Goal: Task Accomplishment & Management: Manage account settings

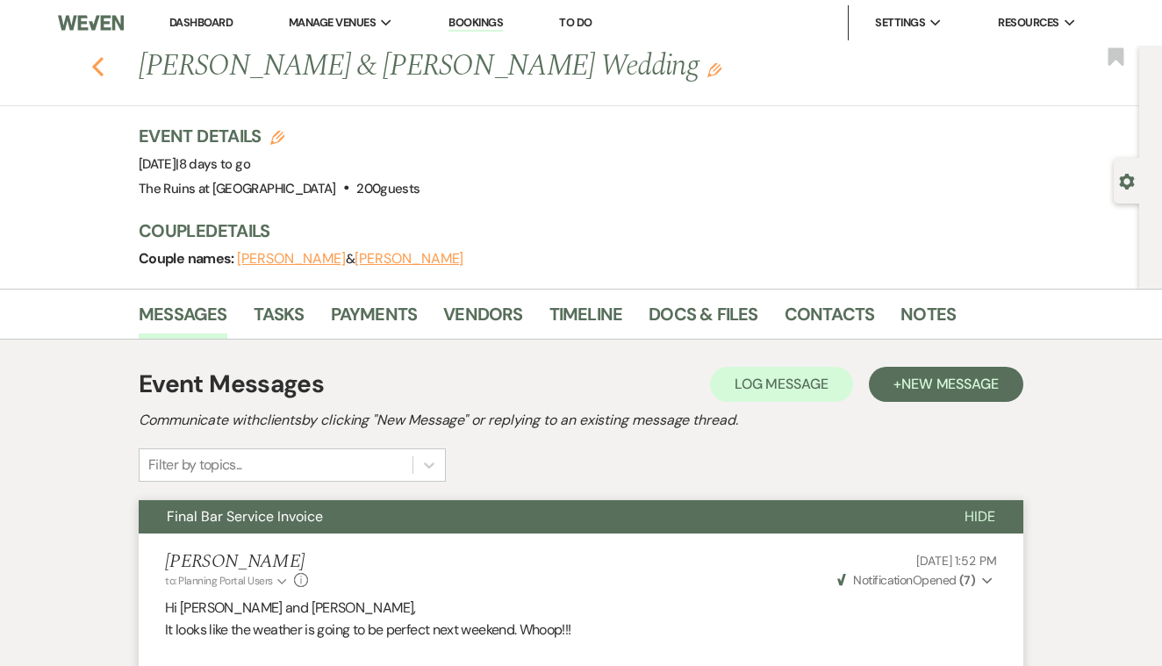
click at [97, 63] on use "button" at bounding box center [97, 66] width 11 height 19
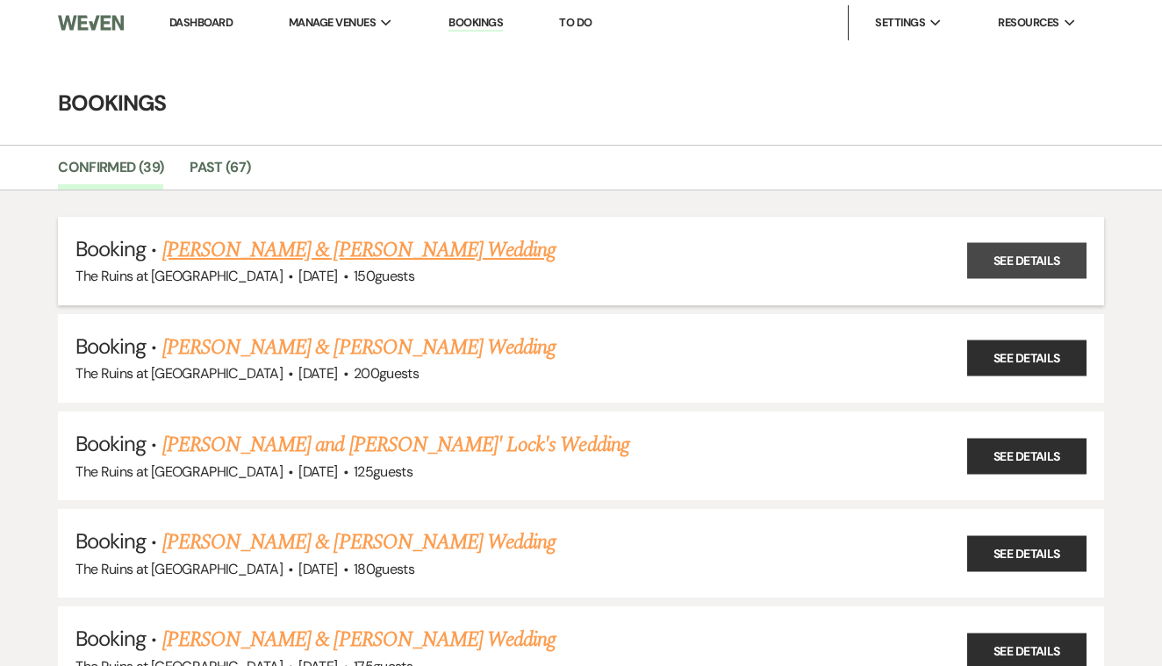
click at [1048, 257] on link "See Details" at bounding box center [1026, 261] width 119 height 36
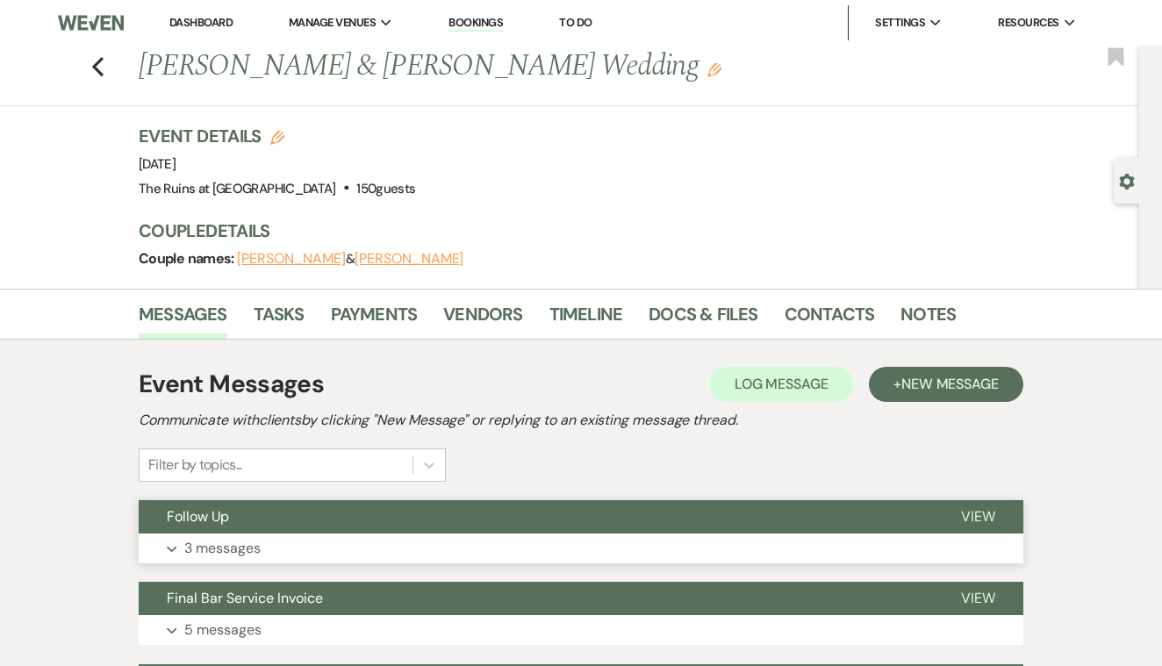
click at [972, 514] on span "View" at bounding box center [978, 516] width 34 height 18
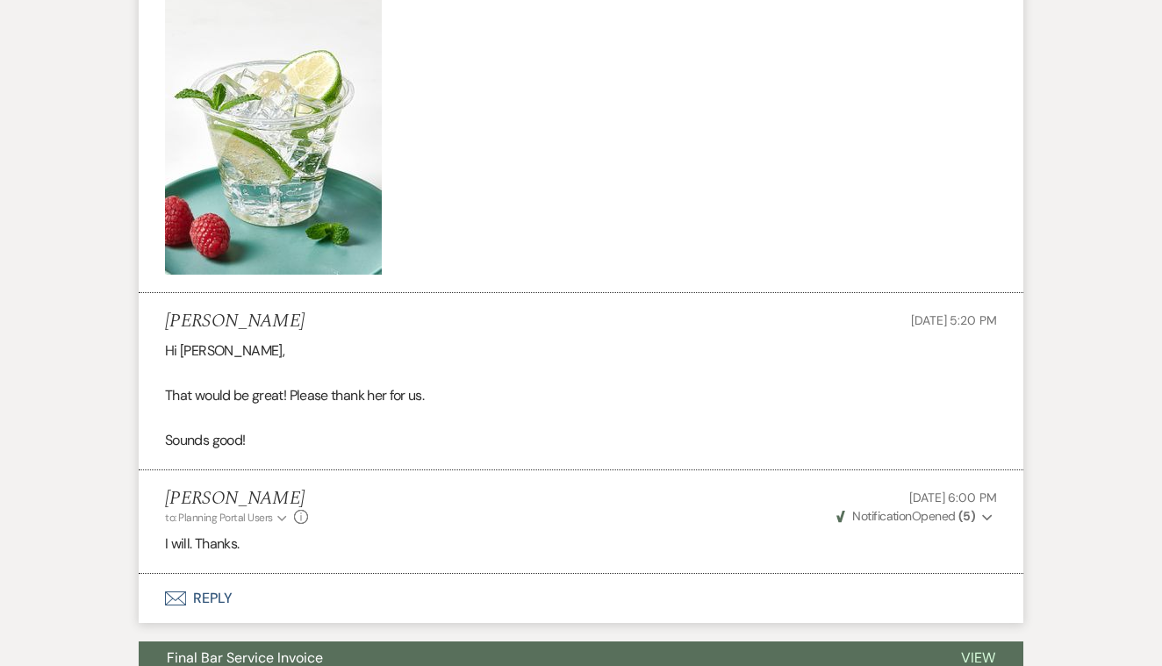
click at [965, 508] on strong "( 5 )" at bounding box center [966, 516] width 17 height 16
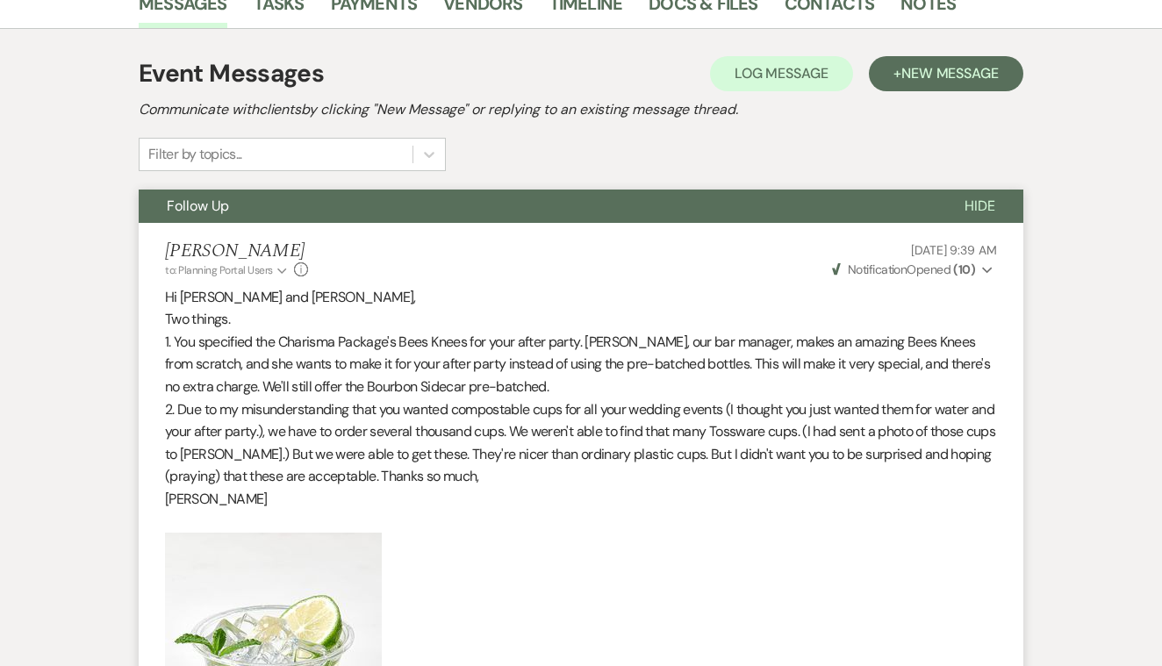
scroll to position [309, 1]
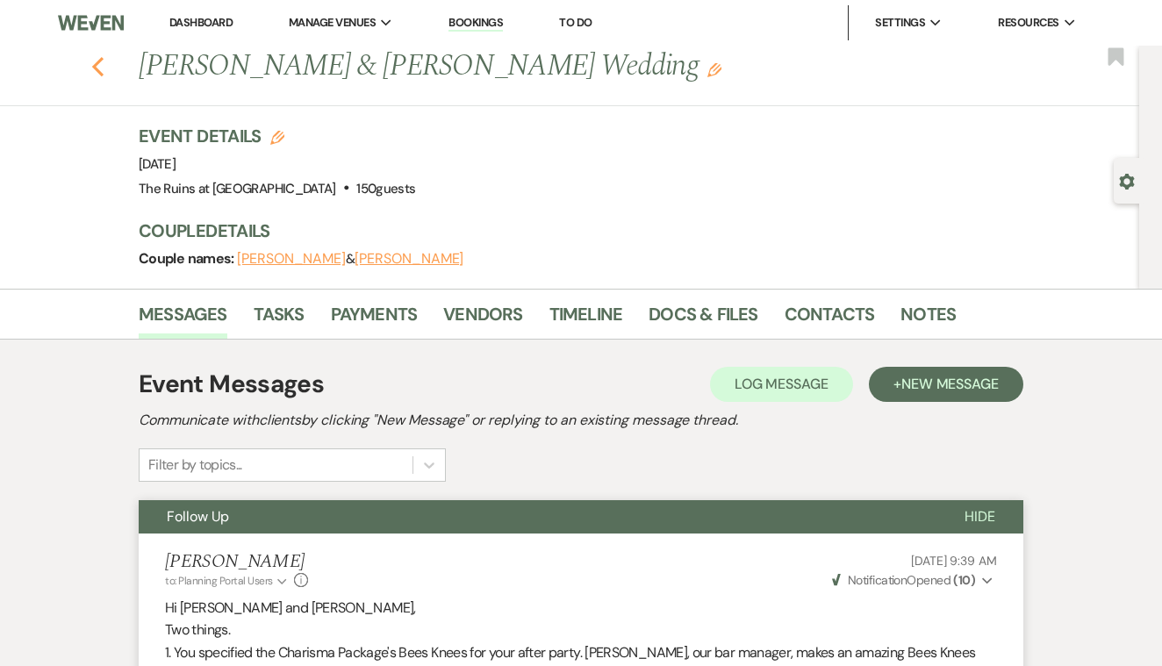
click at [96, 64] on use "button" at bounding box center [97, 66] width 11 height 19
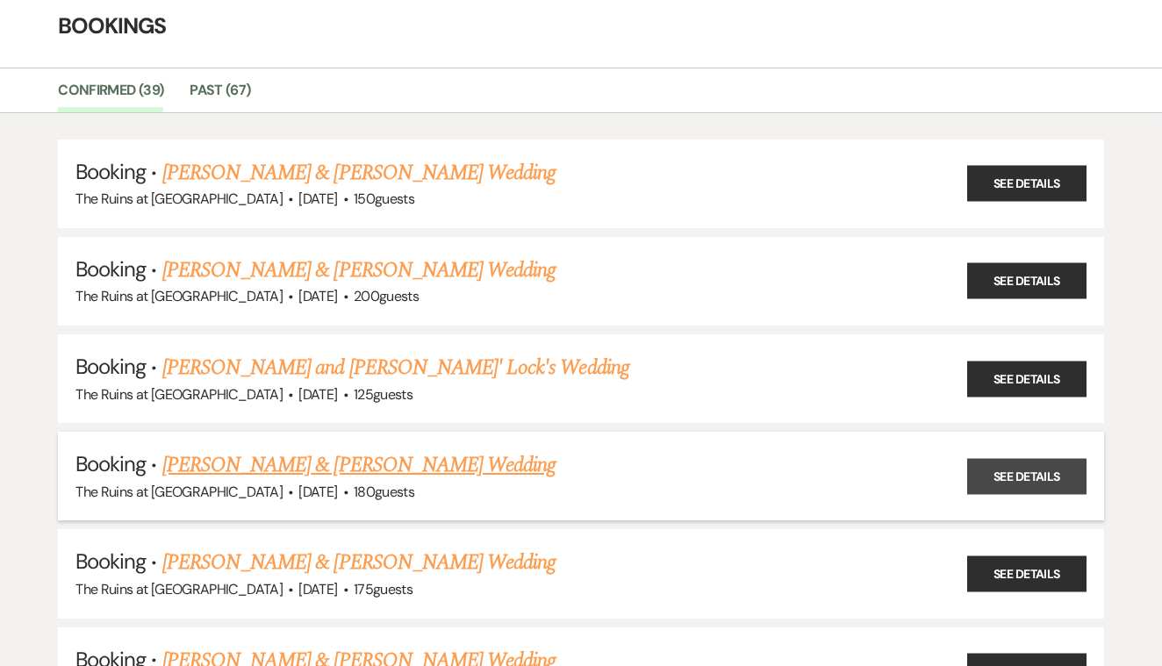
click at [994, 476] on link "See Details" at bounding box center [1026, 476] width 119 height 36
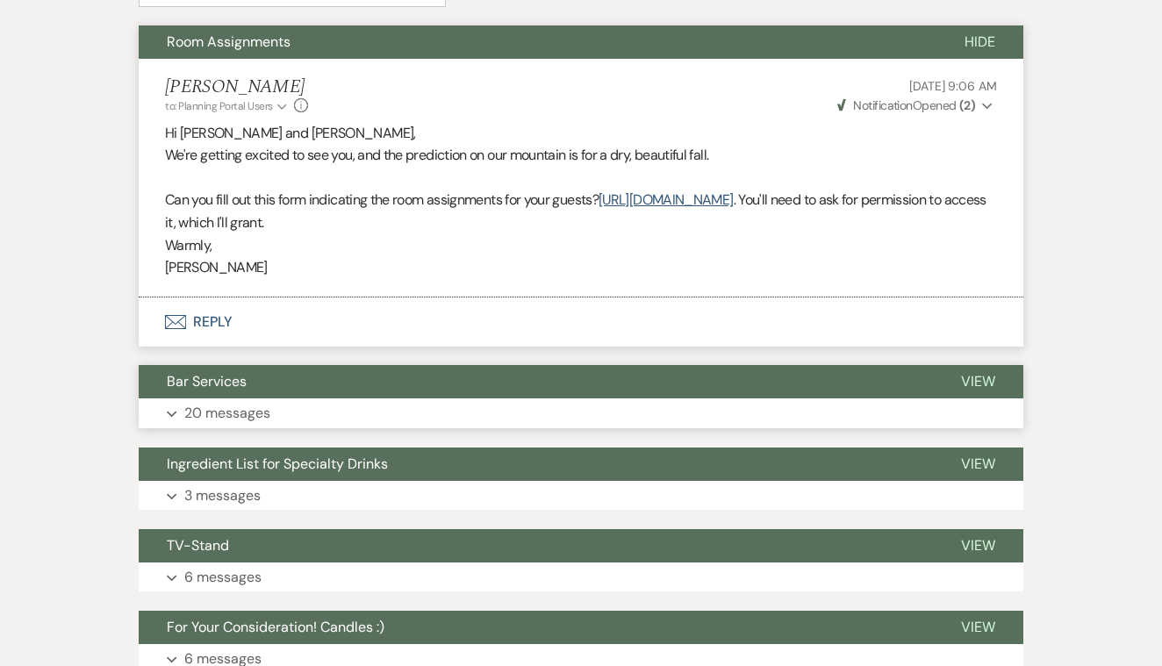
click at [973, 372] on span "View" at bounding box center [978, 381] width 34 height 18
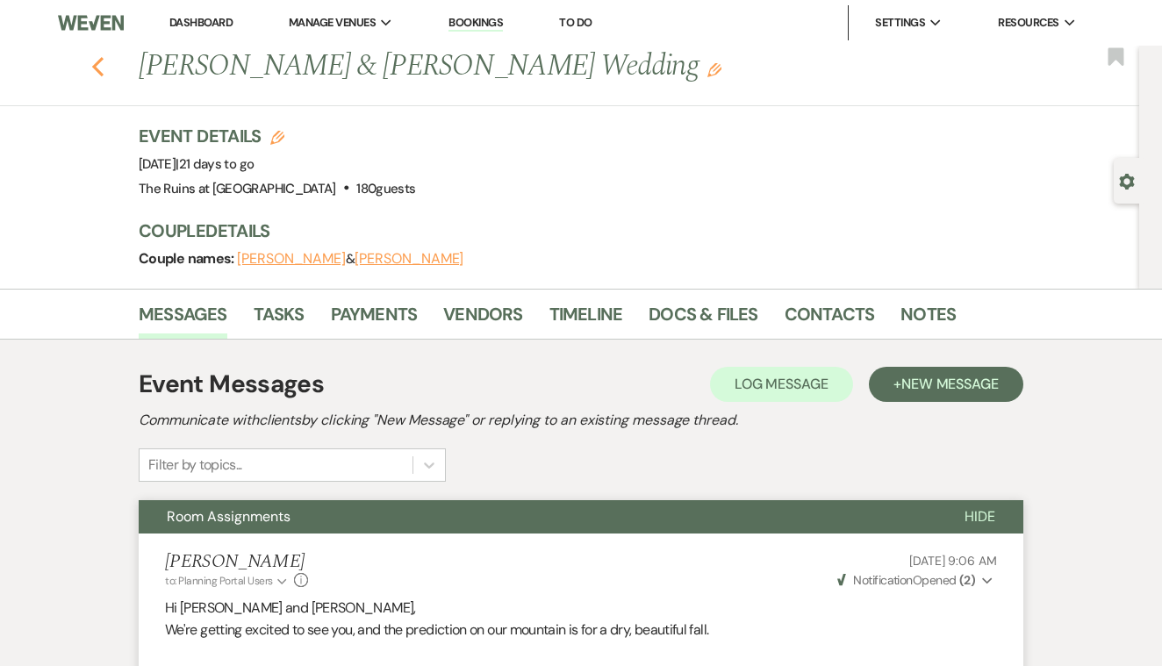
click at [97, 68] on use "button" at bounding box center [97, 66] width 11 height 19
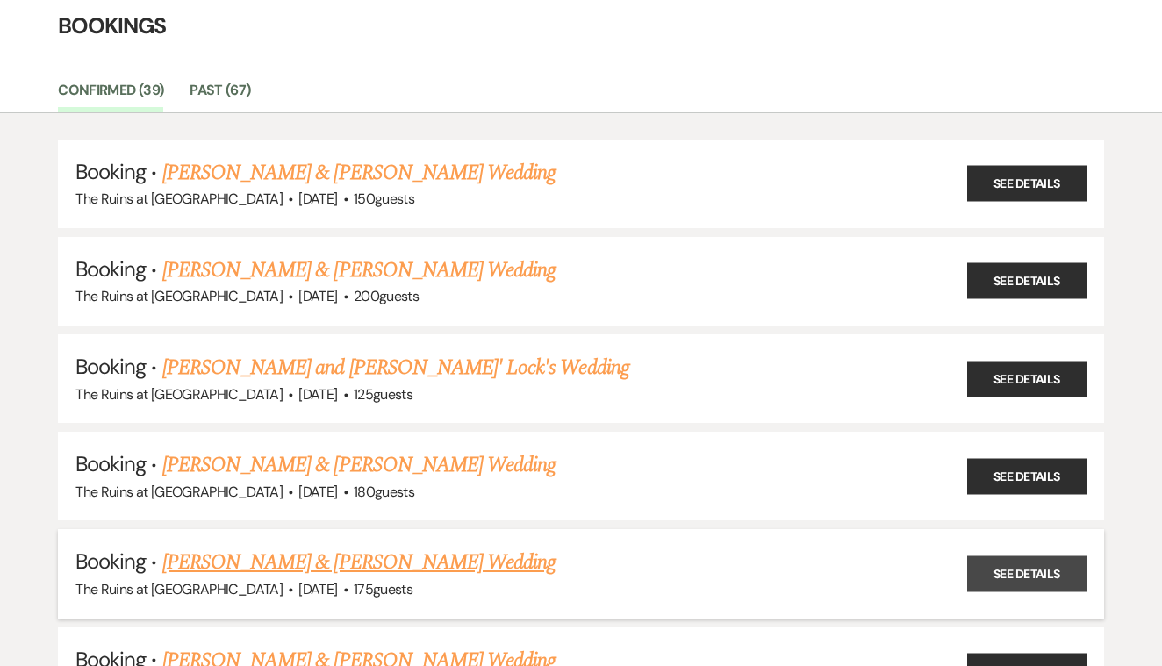
click at [1016, 557] on link "See Details" at bounding box center [1026, 574] width 119 height 36
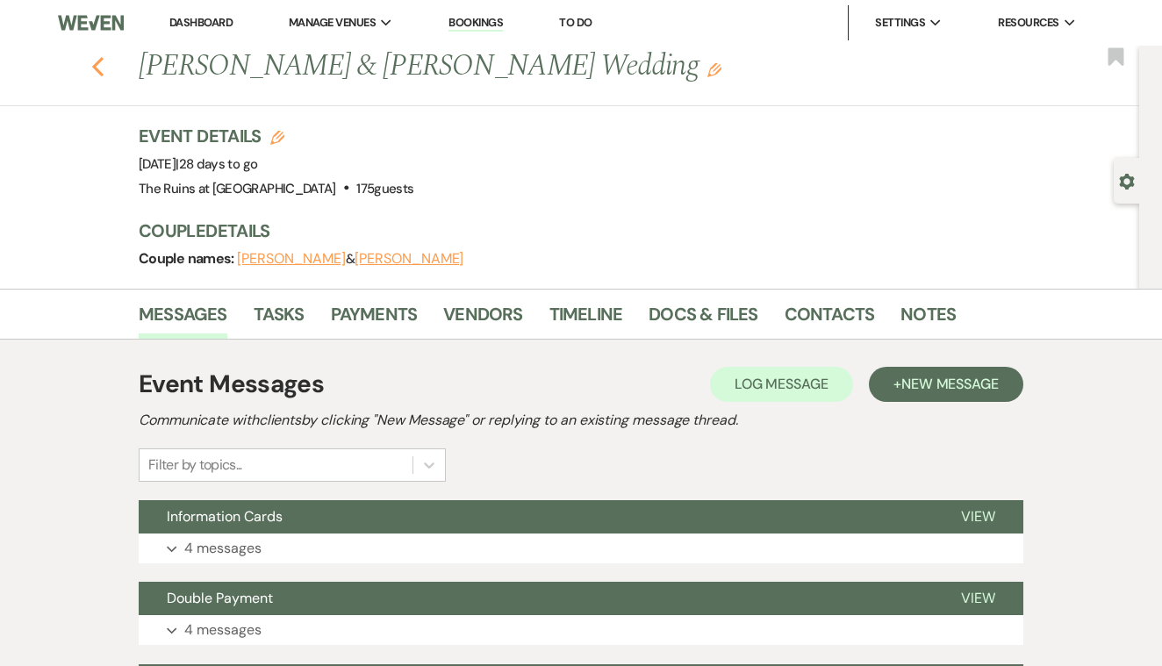
click at [103, 72] on icon "Previous" at bounding box center [97, 66] width 13 height 21
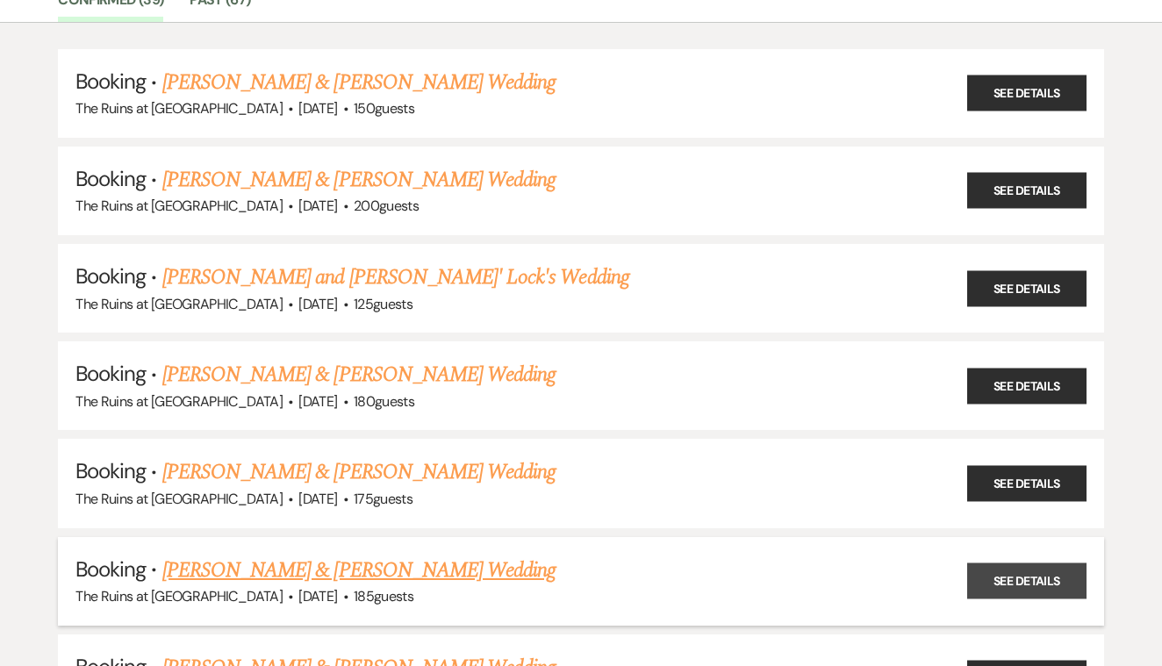
click at [1022, 568] on link "See Details" at bounding box center [1026, 581] width 119 height 36
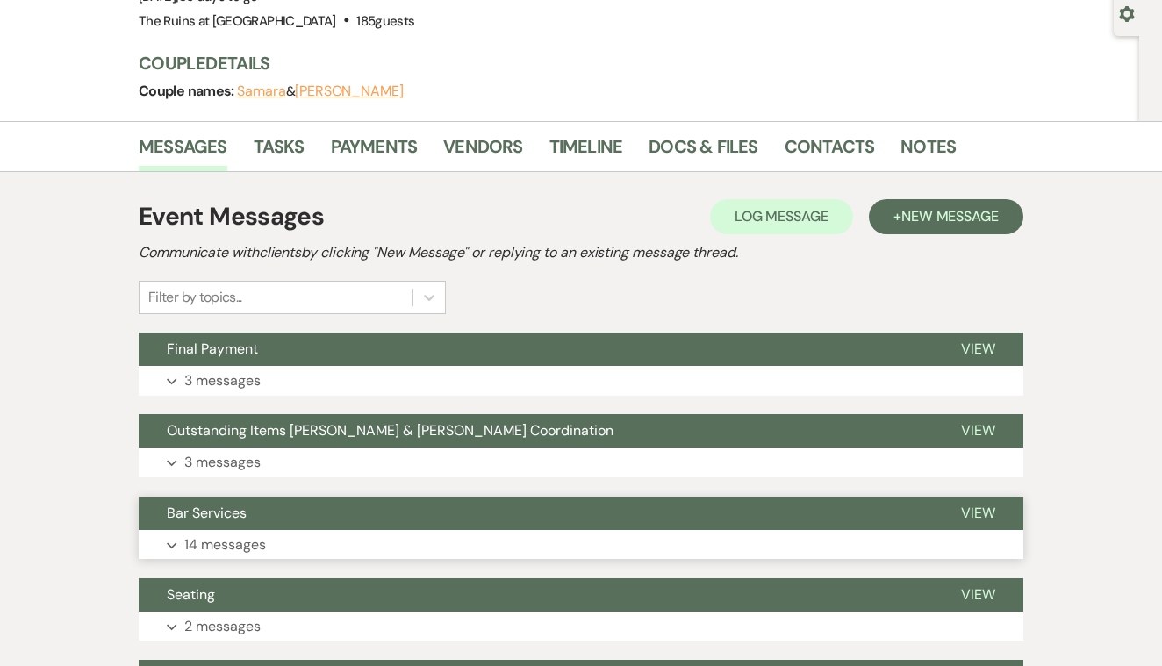
click at [969, 509] on span "View" at bounding box center [978, 513] width 34 height 18
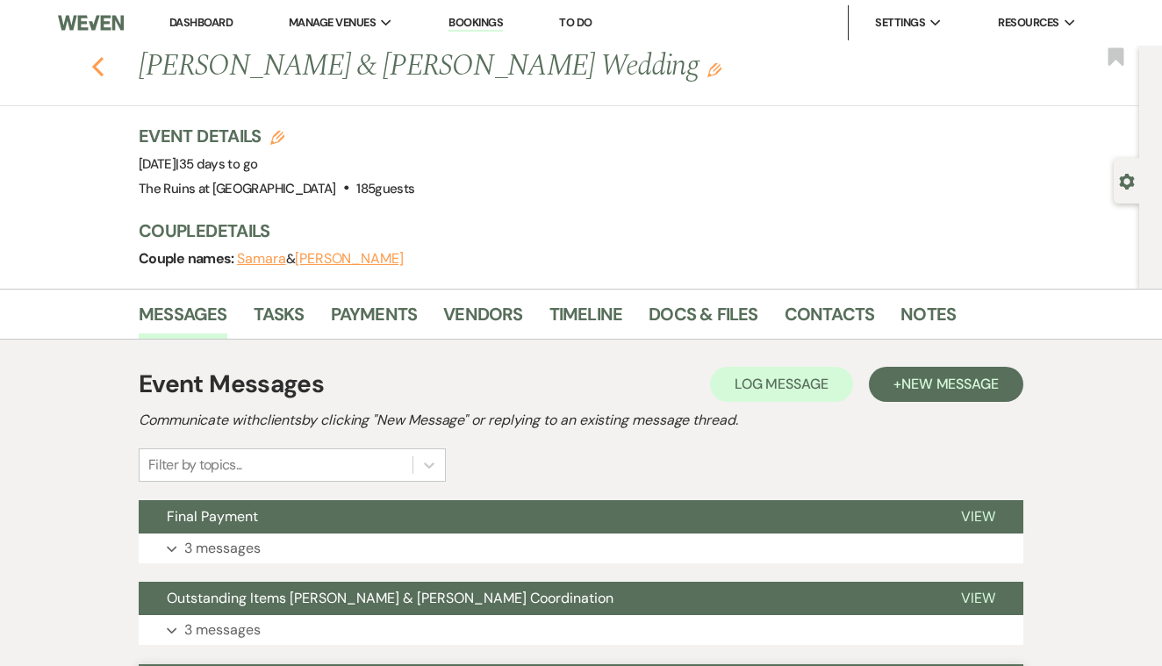
click at [103, 61] on icon "Previous" at bounding box center [97, 66] width 13 height 21
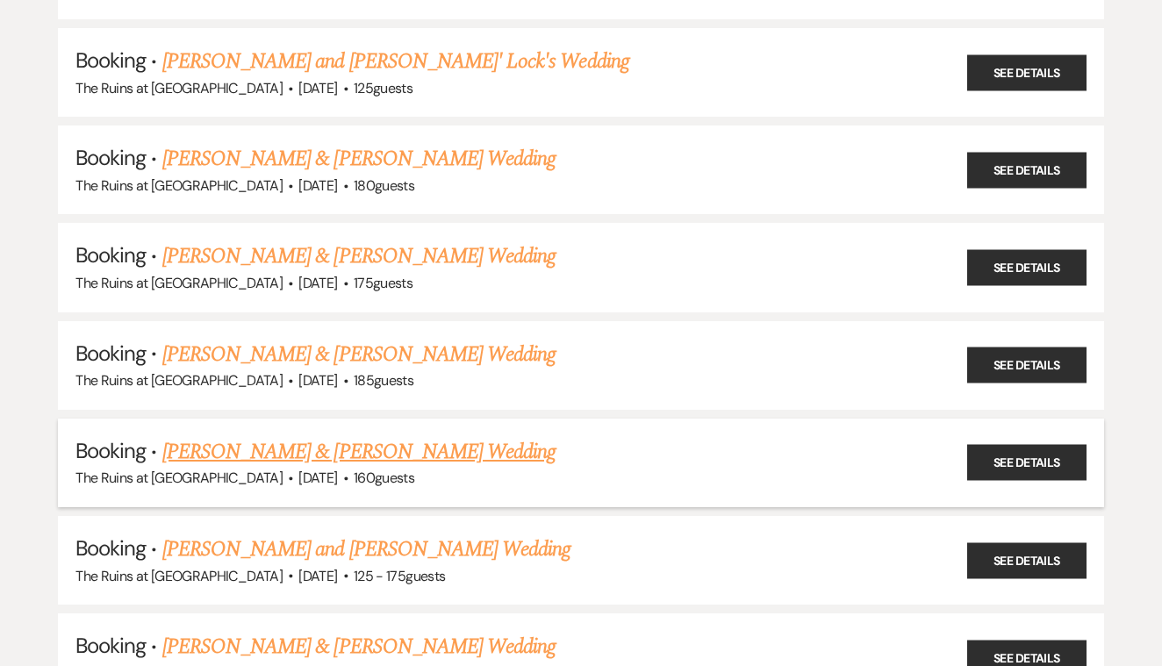
scroll to position [387, 0]
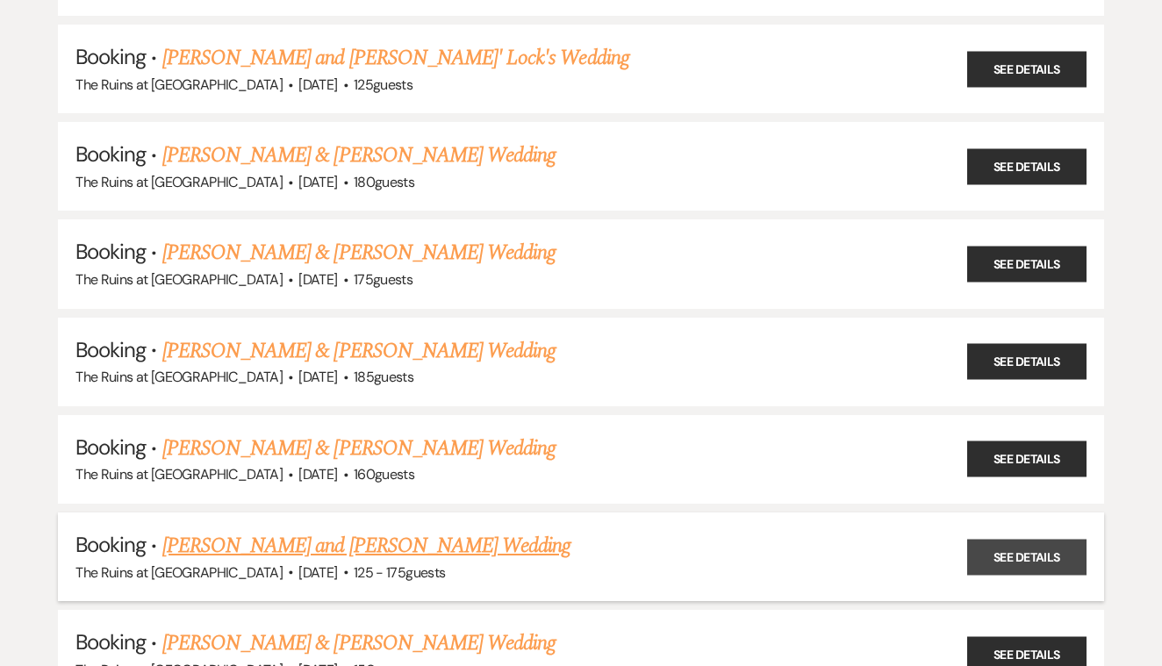
click at [1013, 545] on link "See Details" at bounding box center [1026, 557] width 119 height 36
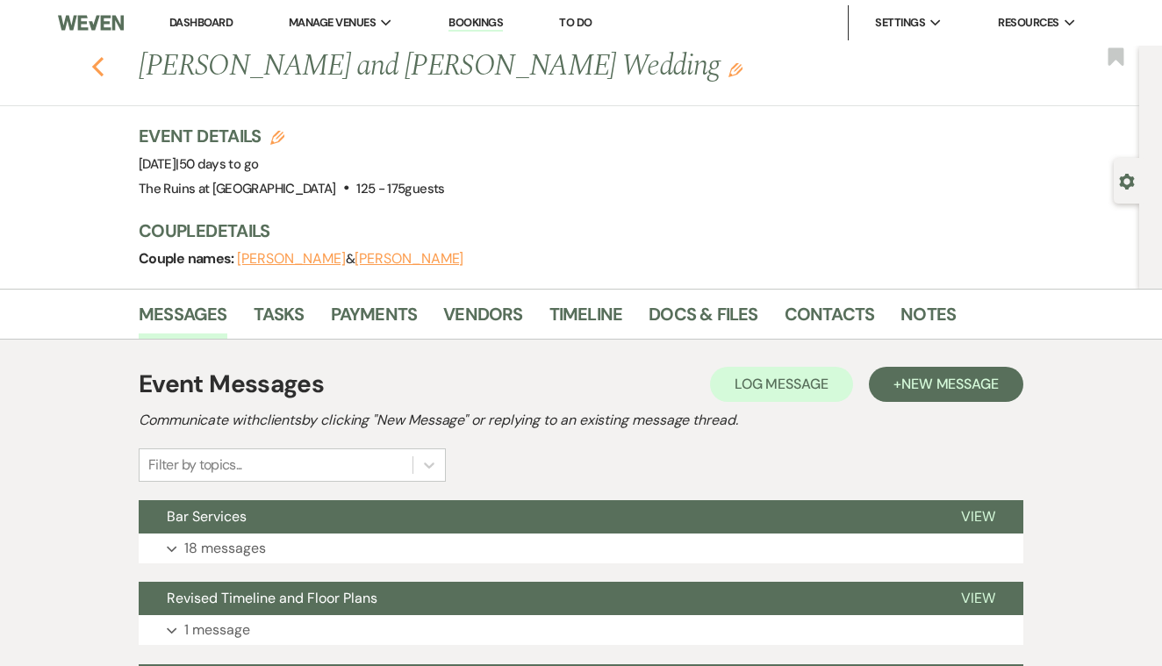
click at [97, 71] on use "button" at bounding box center [97, 66] width 11 height 19
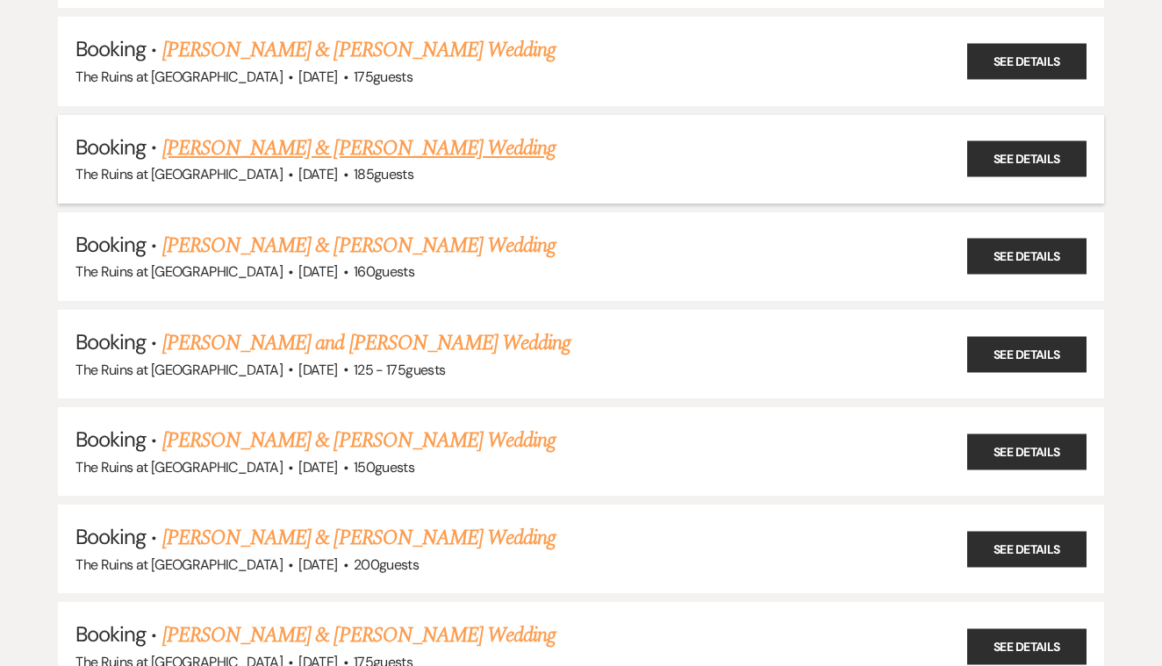
scroll to position [606, 0]
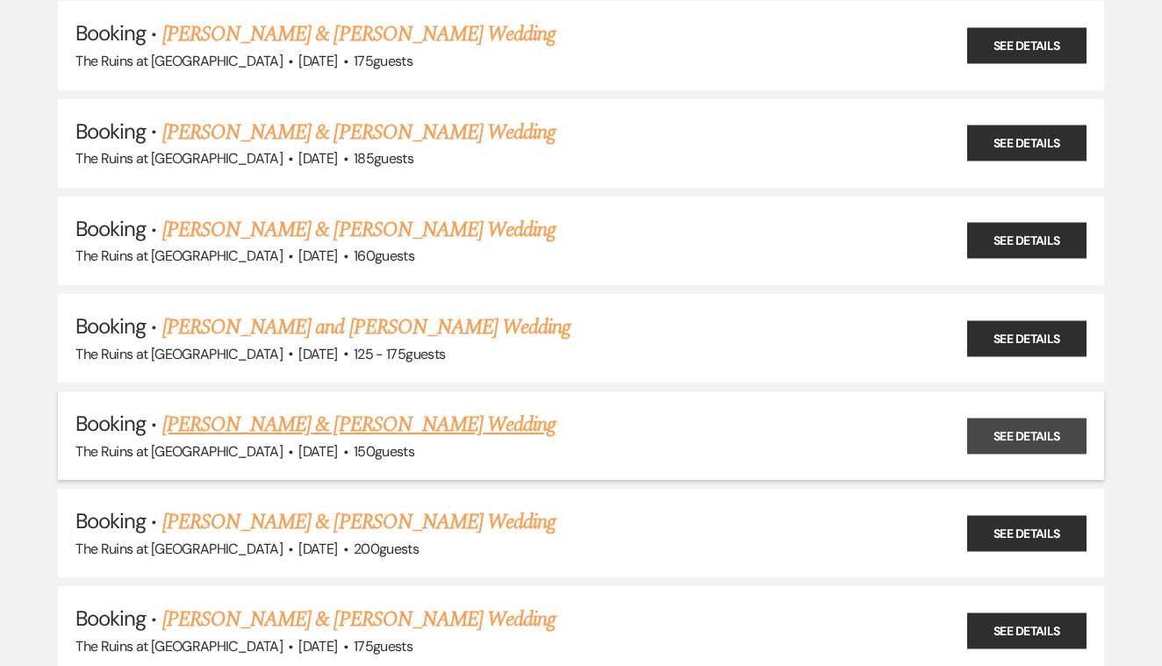
click at [1009, 422] on link "See Details" at bounding box center [1026, 436] width 119 height 36
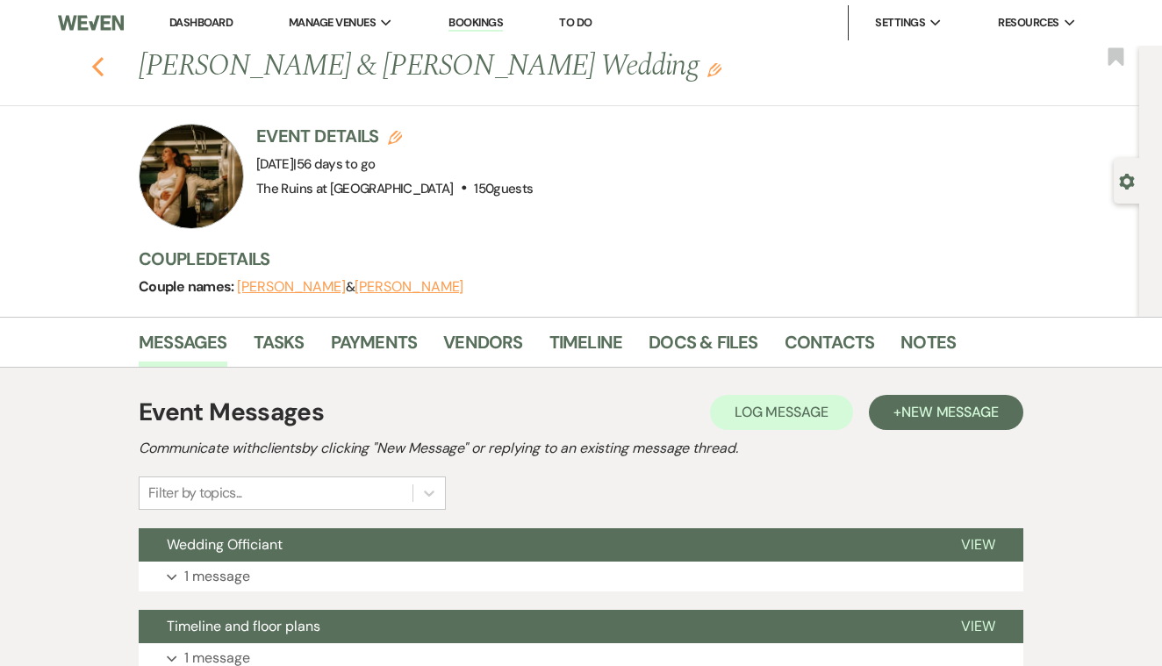
click at [102, 70] on icon "Previous" at bounding box center [97, 66] width 13 height 21
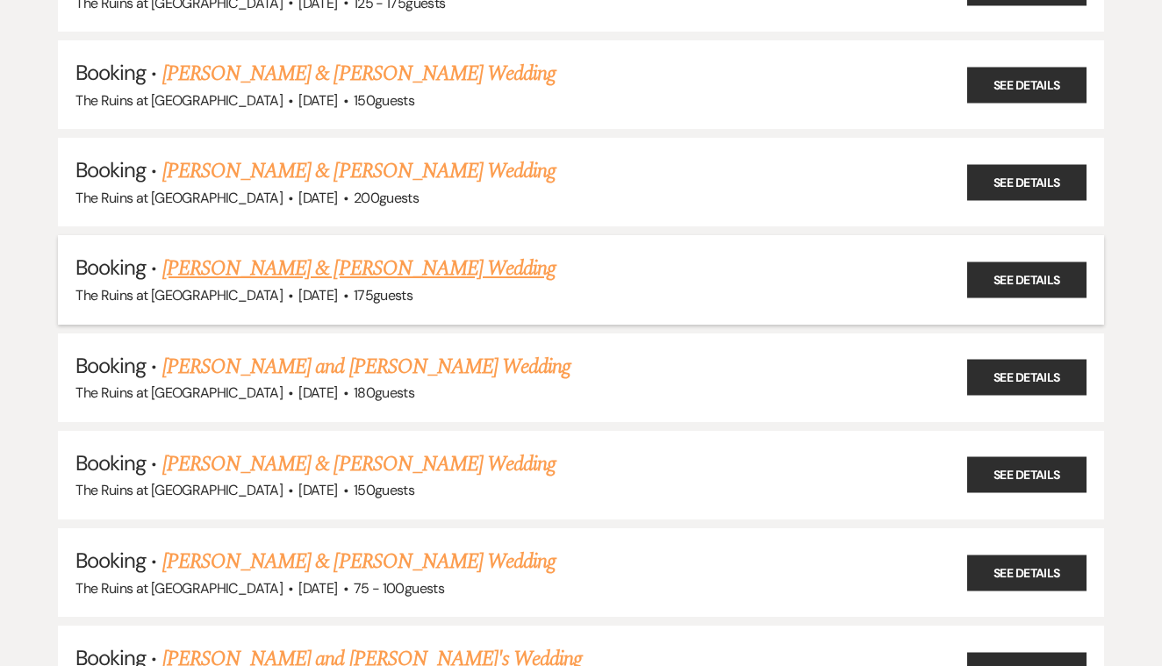
scroll to position [954, 0]
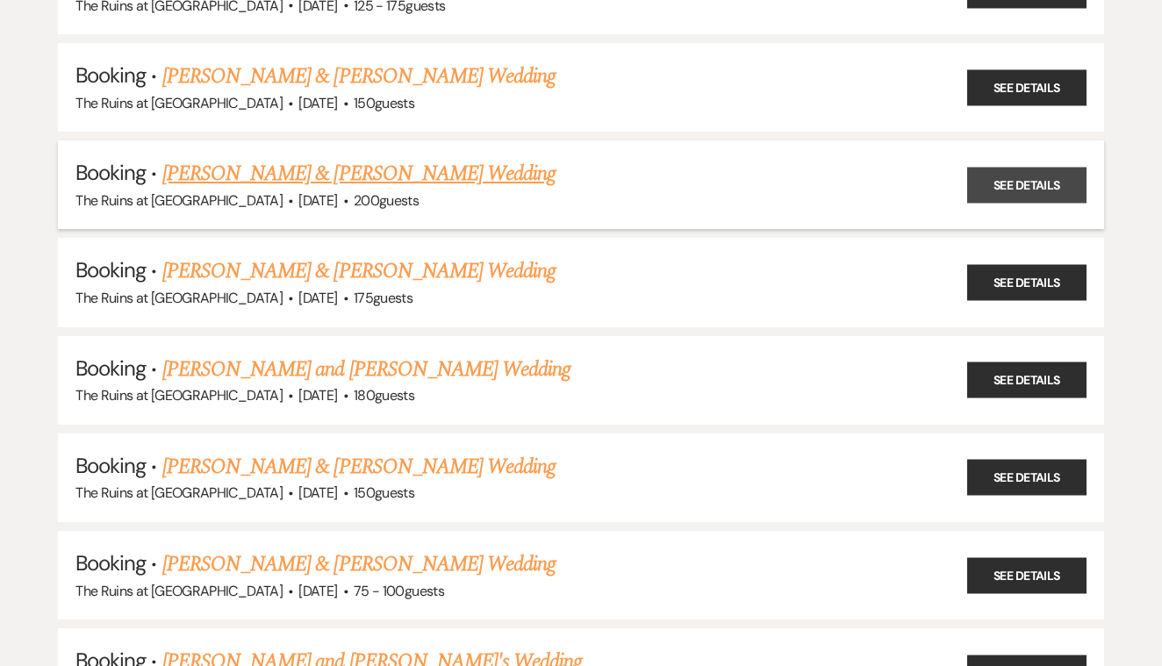
click at [1004, 167] on link "See Details" at bounding box center [1026, 185] width 119 height 36
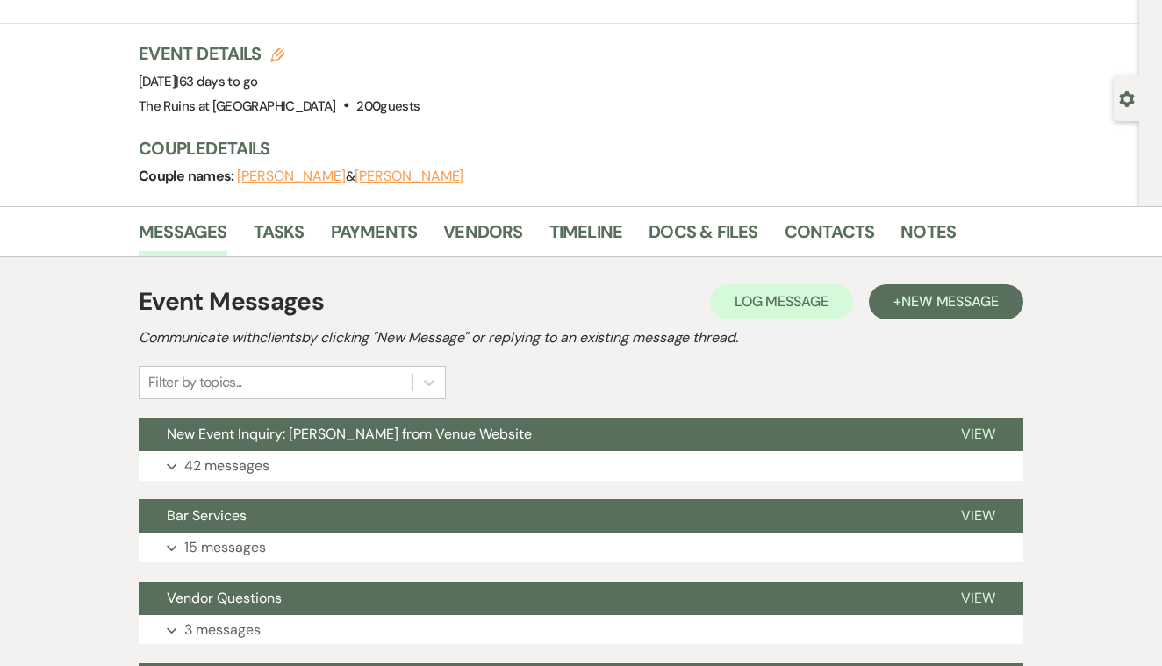
scroll to position [85, 0]
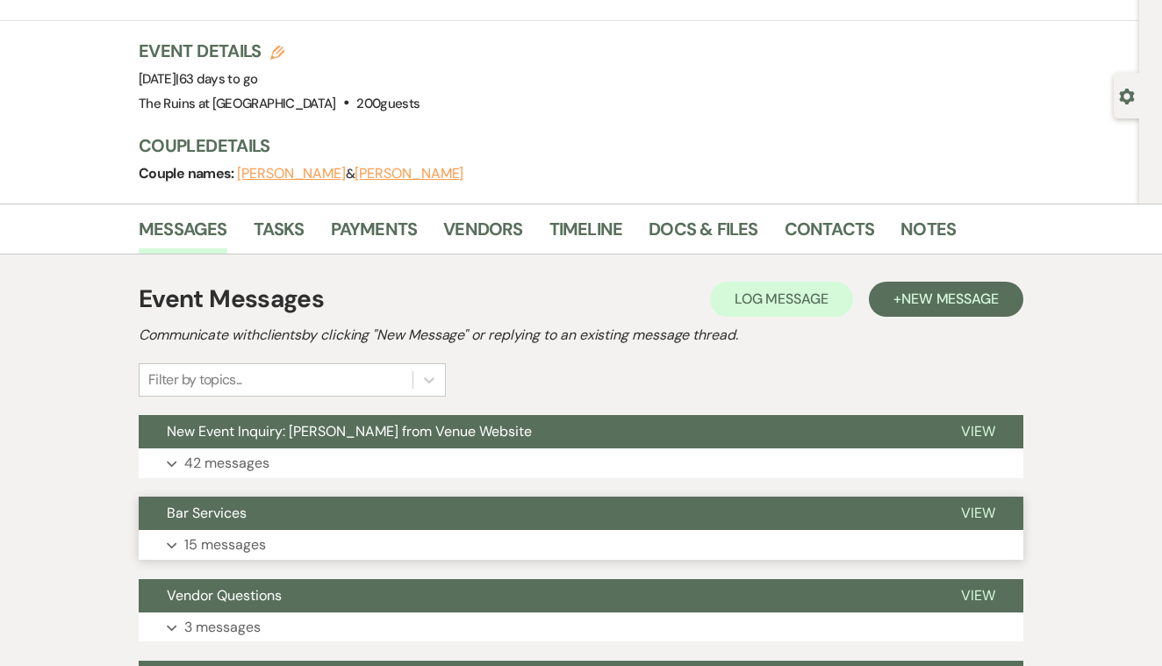
click at [977, 511] on span "View" at bounding box center [978, 513] width 34 height 18
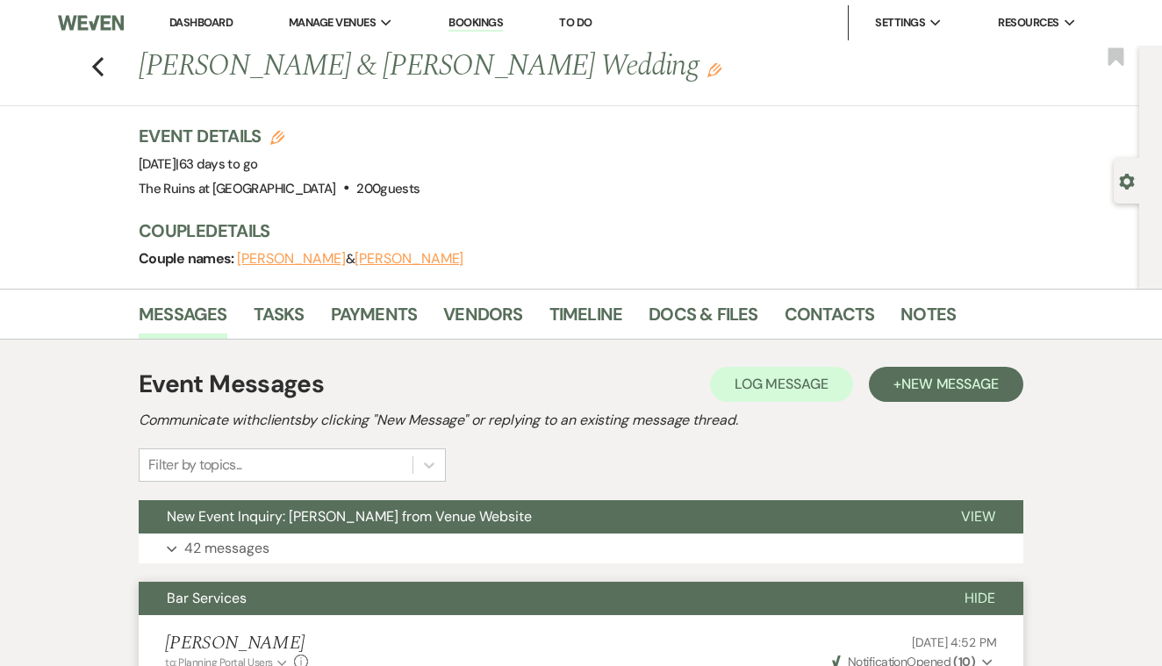
scroll to position [0, 0]
click at [98, 68] on use "button" at bounding box center [97, 66] width 11 height 19
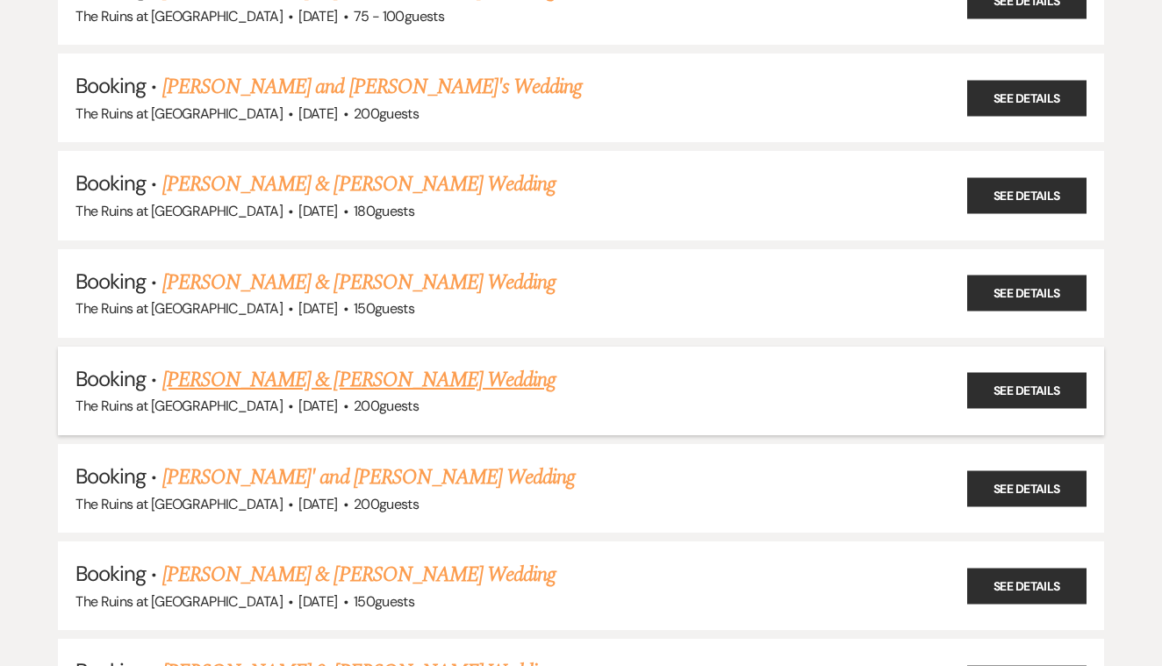
scroll to position [1540, 0]
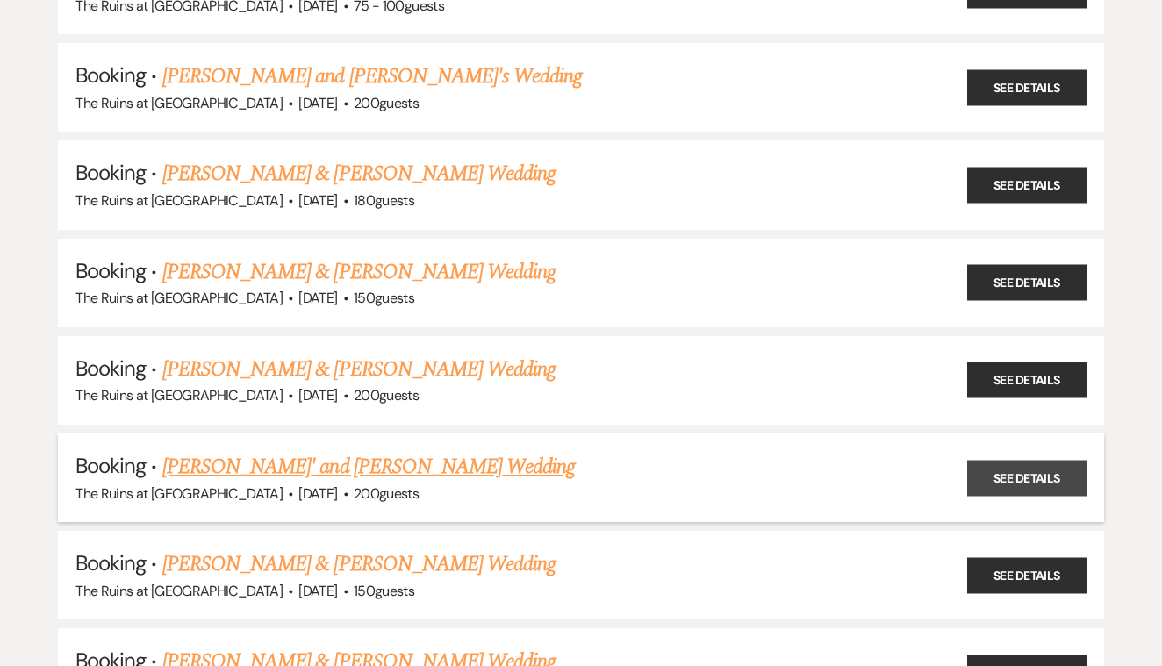
click at [1012, 460] on link "See Details" at bounding box center [1026, 478] width 119 height 36
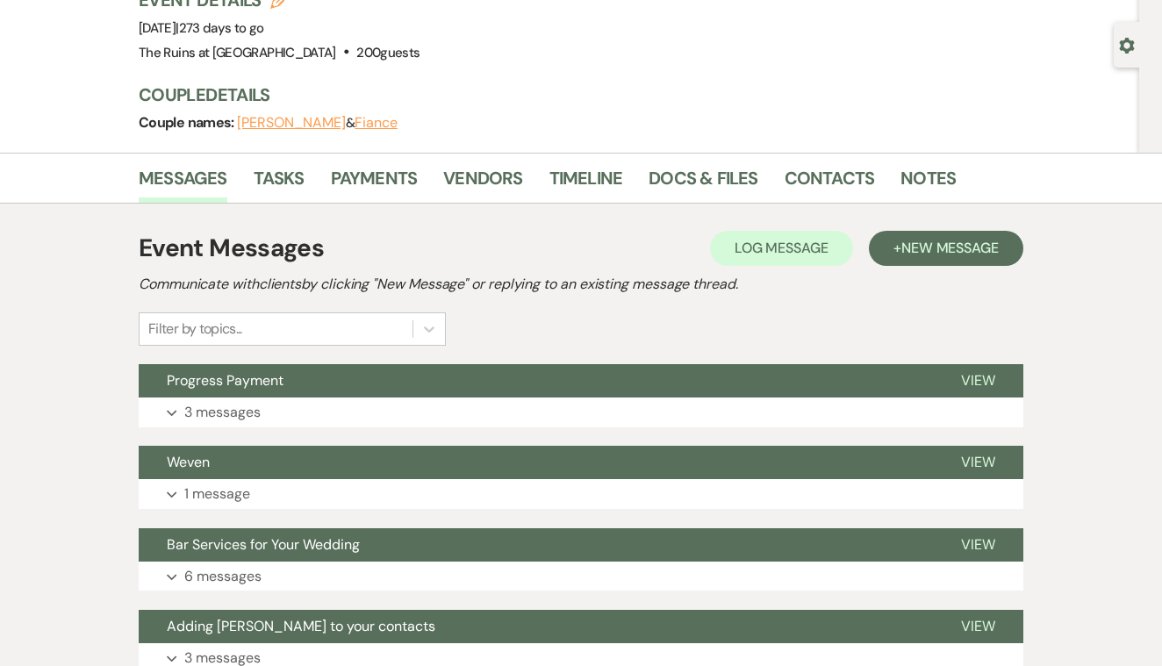
scroll to position [147, 0]
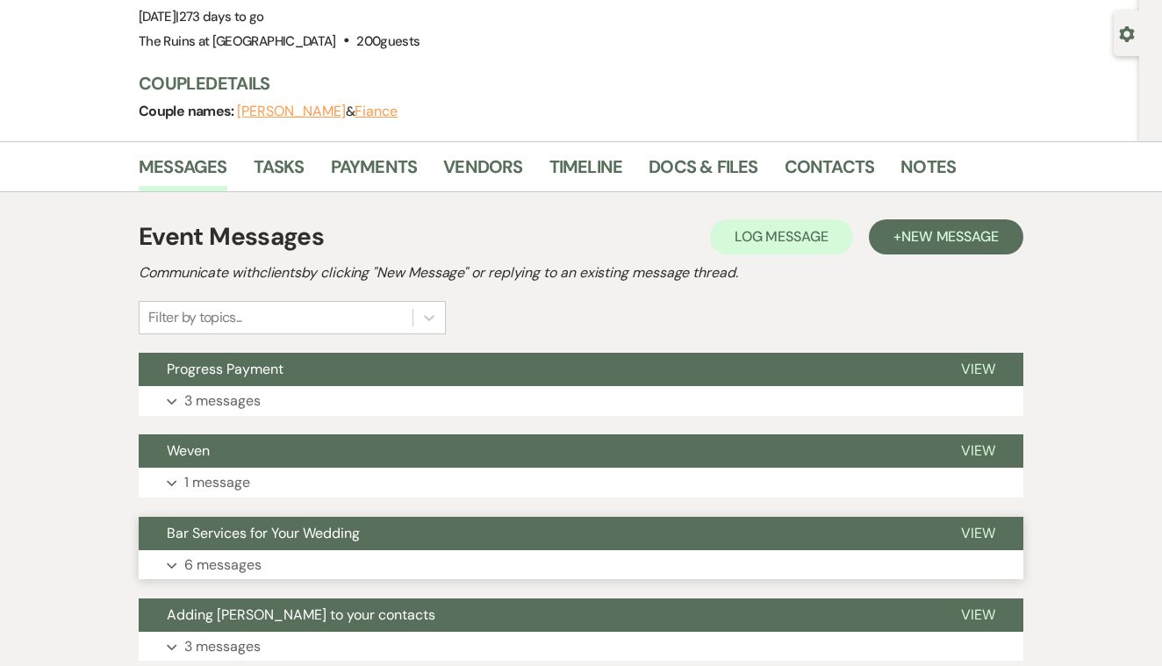
click at [967, 529] on span "View" at bounding box center [978, 533] width 34 height 18
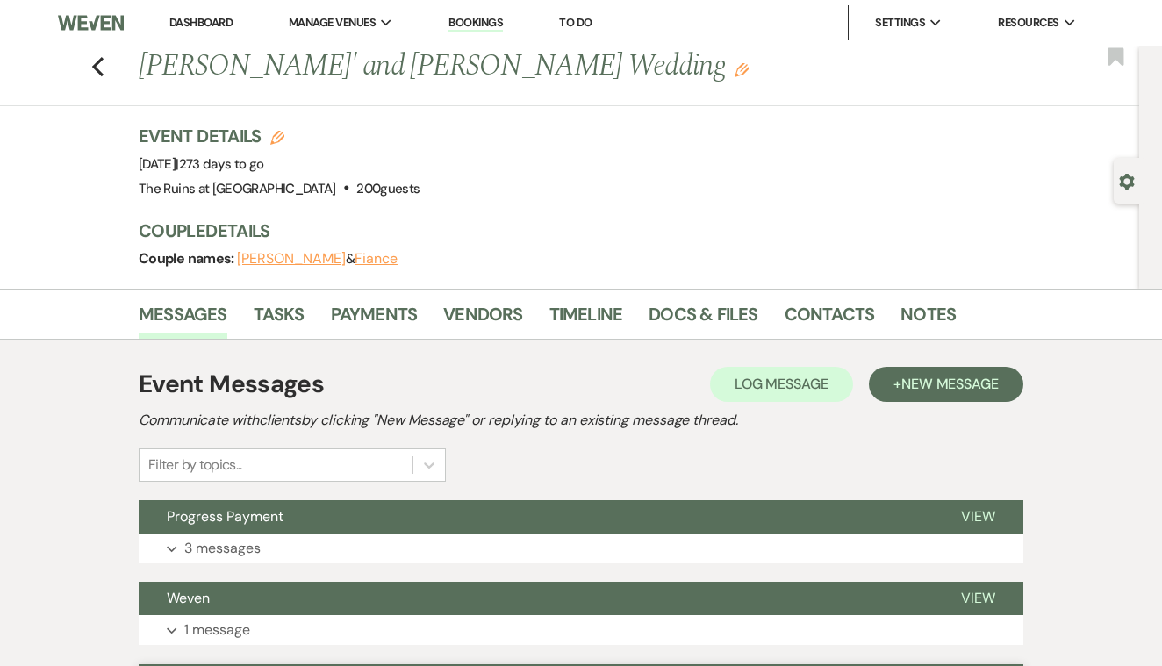
scroll to position [0, 0]
click at [99, 62] on use "button" at bounding box center [97, 66] width 11 height 19
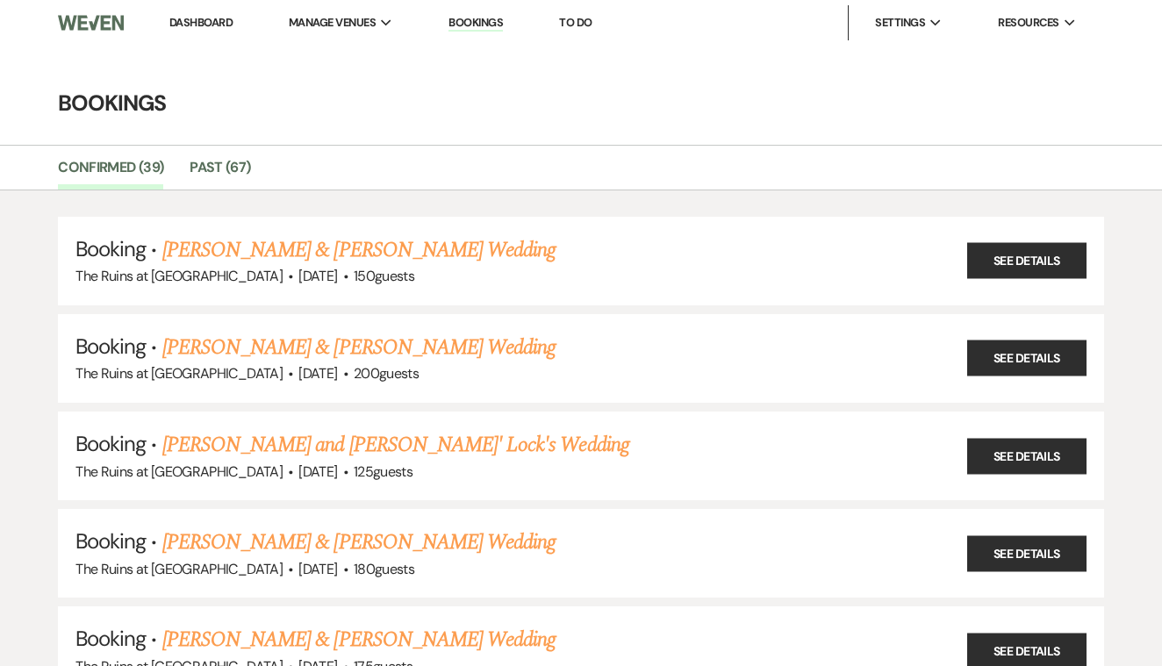
scroll to position [1540, 0]
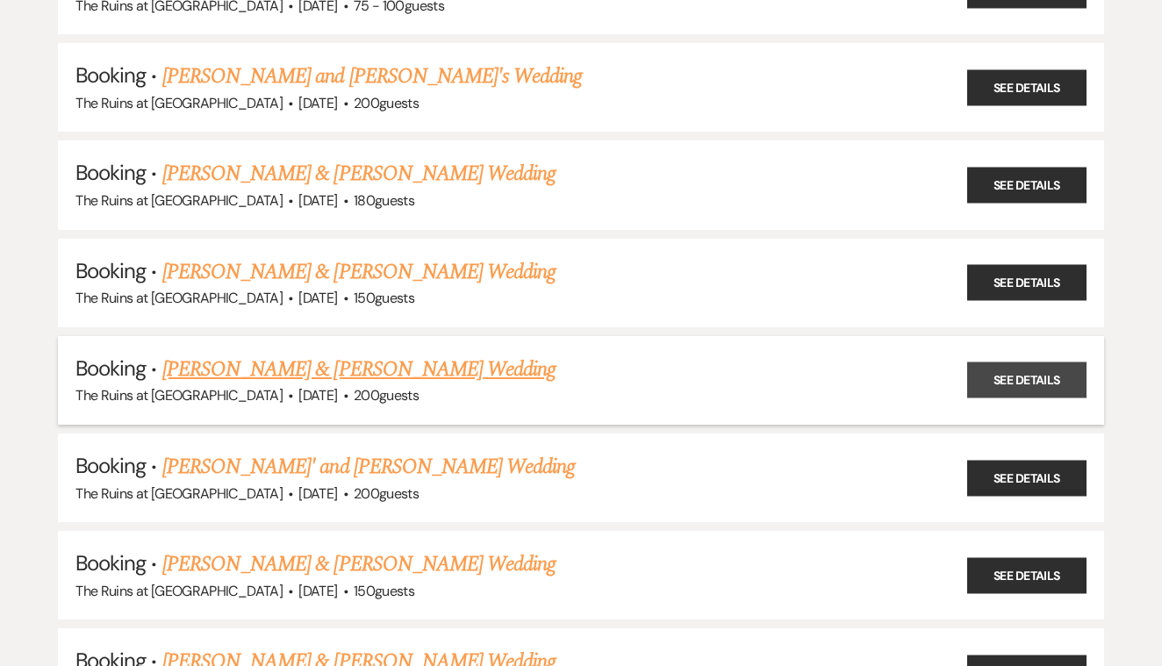
click at [998, 363] on link "See Details" at bounding box center [1026, 381] width 119 height 36
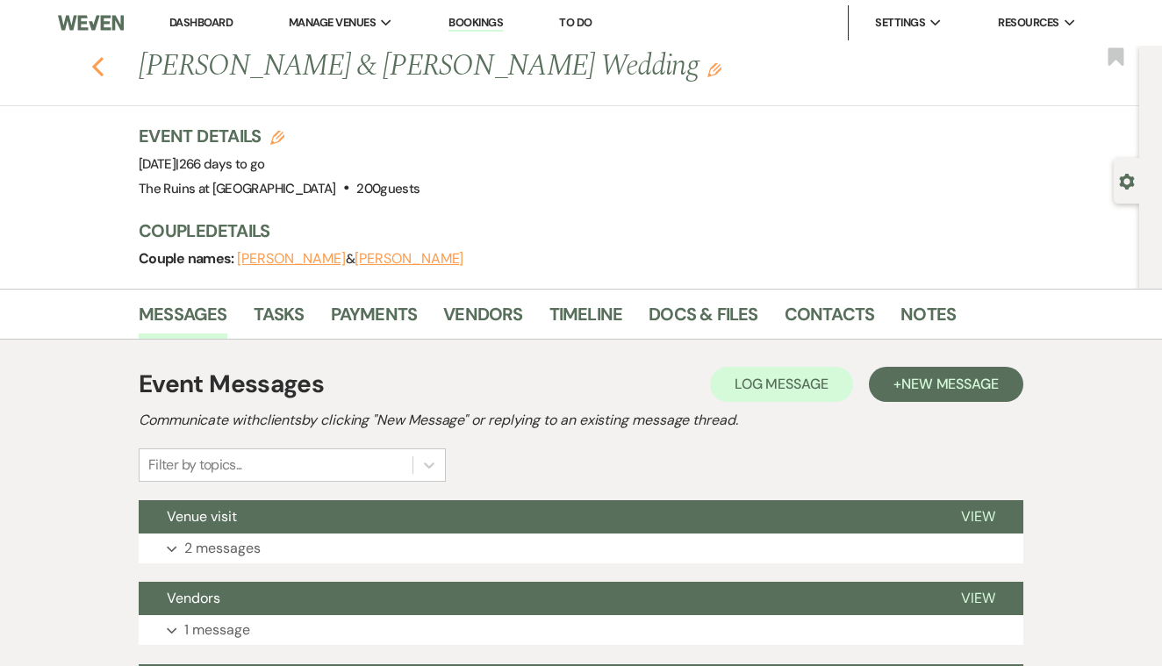
click at [97, 68] on use "button" at bounding box center [97, 66] width 11 height 19
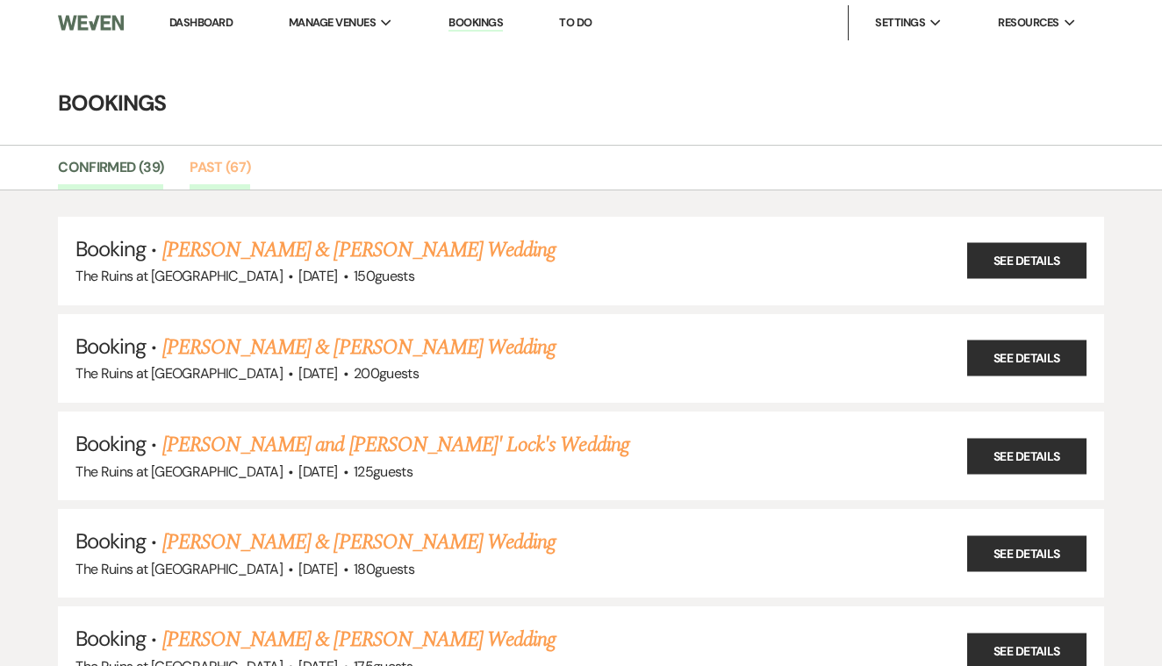
click at [217, 164] on link "Past (67)" at bounding box center [220, 172] width 61 height 33
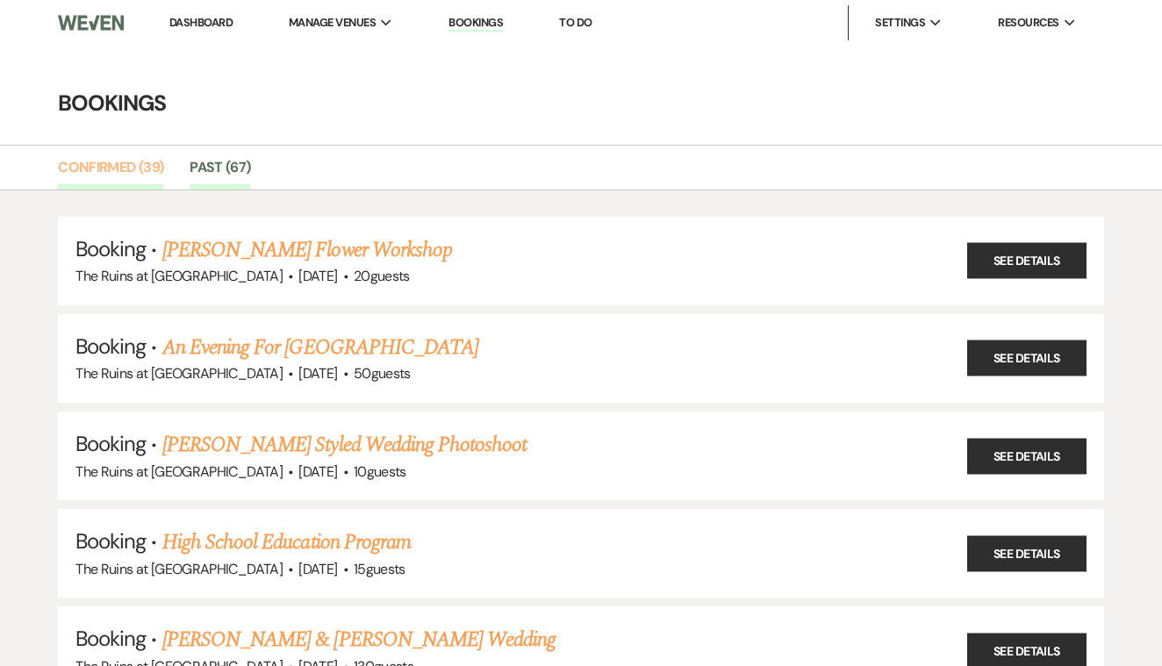
click at [133, 162] on link "Confirmed (39)" at bounding box center [110, 172] width 105 height 33
